Goal: Information Seeking & Learning: Learn about a topic

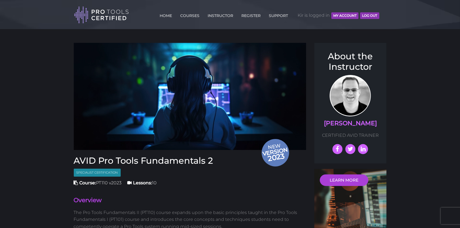
click at [350, 17] on button "MY ACCOUNT" at bounding box center [344, 15] width 27 height 7
click at [189, 16] on link "COURSES" at bounding box center [190, 14] width 22 height 9
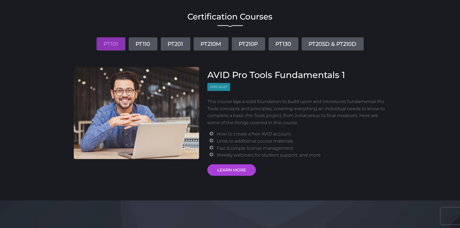
scroll to position [39, 0]
click at [229, 169] on link "LEARN MORE" at bounding box center [231, 170] width 49 height 12
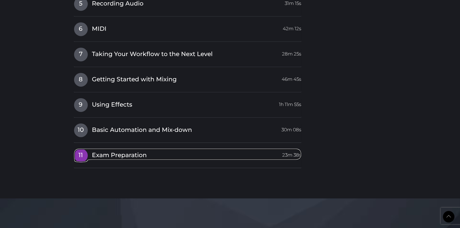
click at [83, 155] on span "11" at bounding box center [81, 155] width 14 height 14
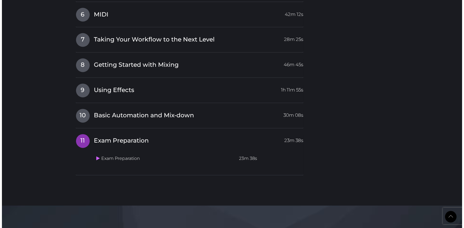
scroll to position [811, 0]
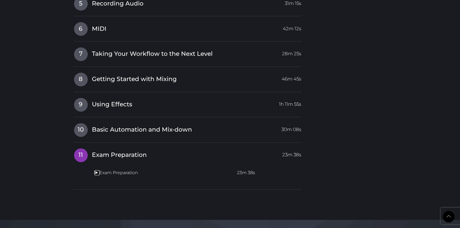
click at [96, 172] on icon at bounding box center [97, 172] width 4 height 4
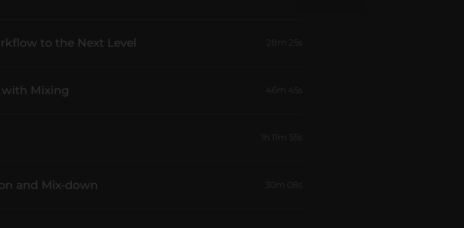
click at [348, 67] on div "×" at bounding box center [232, 114] width 464 height 228
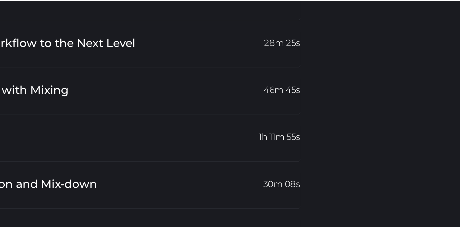
scroll to position [816, 0]
